Goal: Navigation & Orientation: Find specific page/section

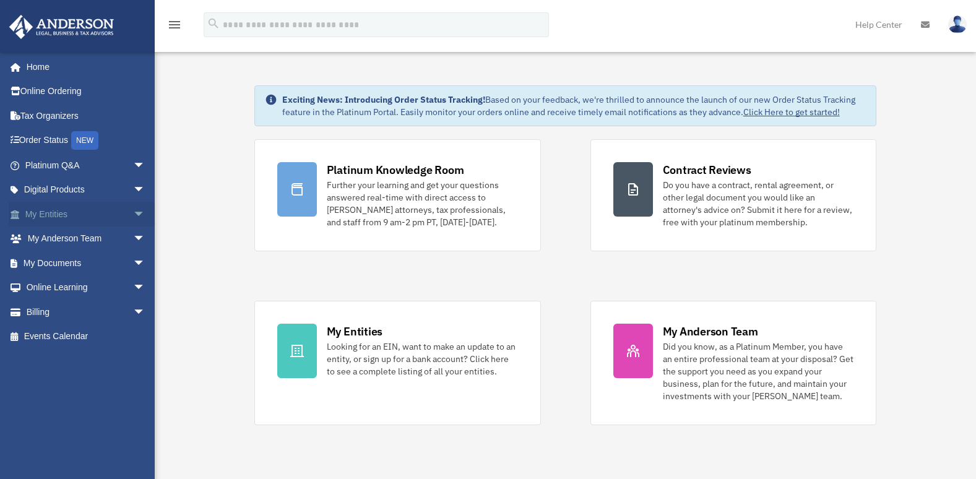
click at [133, 213] on span "arrow_drop_down" at bounding box center [145, 214] width 25 height 25
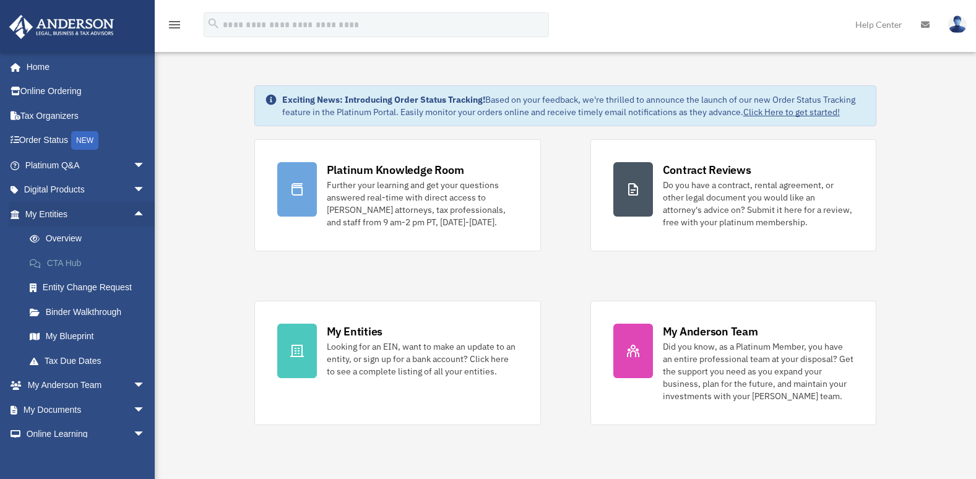
click at [72, 263] on link "CTA Hub" at bounding box center [90, 263] width 147 height 25
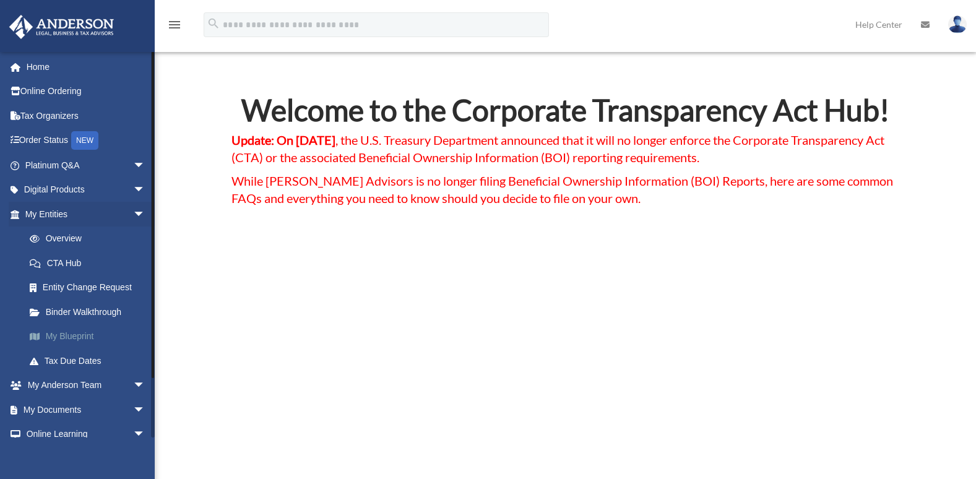
click at [74, 333] on link "My Blueprint" at bounding box center [90, 336] width 147 height 25
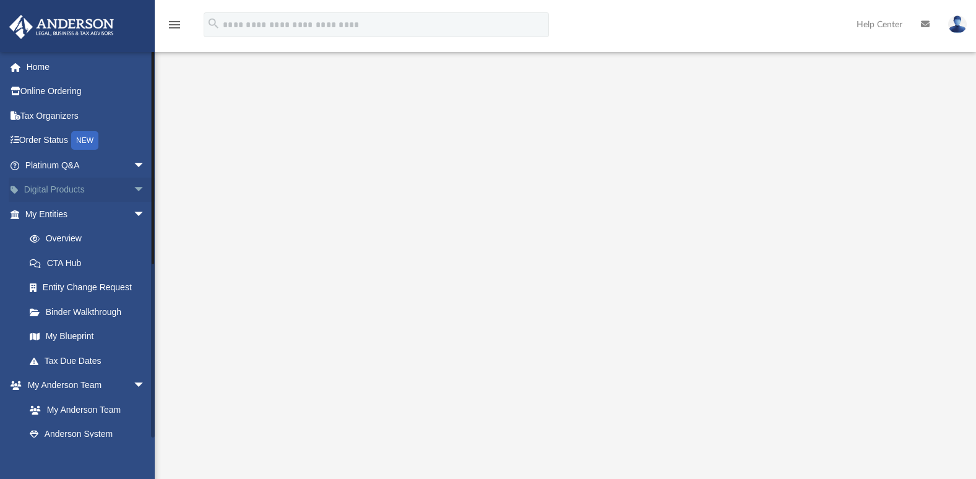
click at [133, 185] on span "arrow_drop_down" at bounding box center [145, 190] width 25 height 25
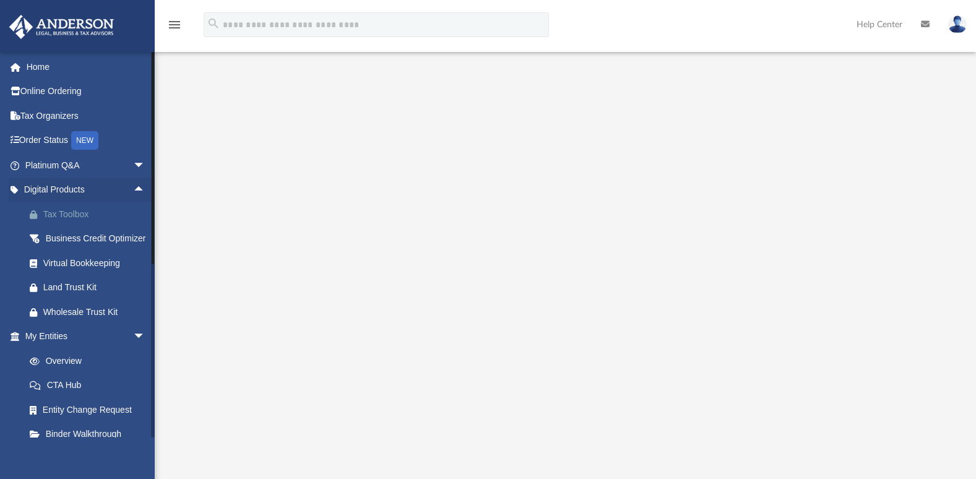
click at [80, 216] on div "Tax Toolbox" at bounding box center [95, 214] width 105 height 15
